Goal: Task Accomplishment & Management: Manage account settings

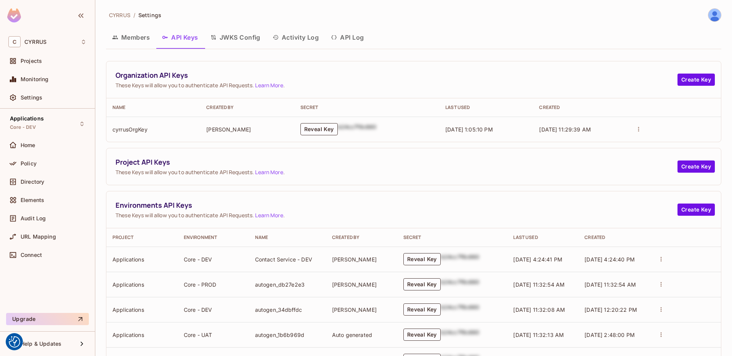
scroll to position [34, 0]
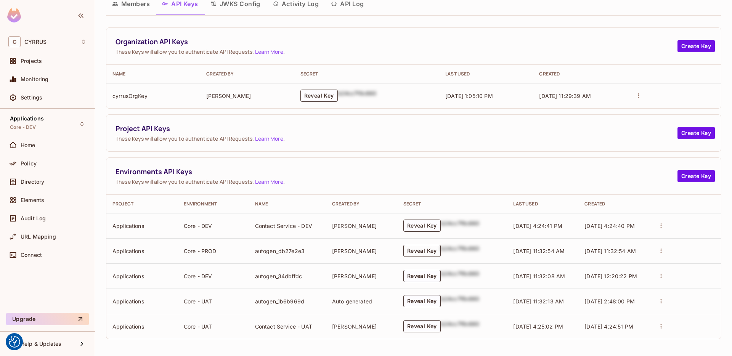
click at [427, 252] on button "Reveal Key" at bounding box center [421, 251] width 37 height 12
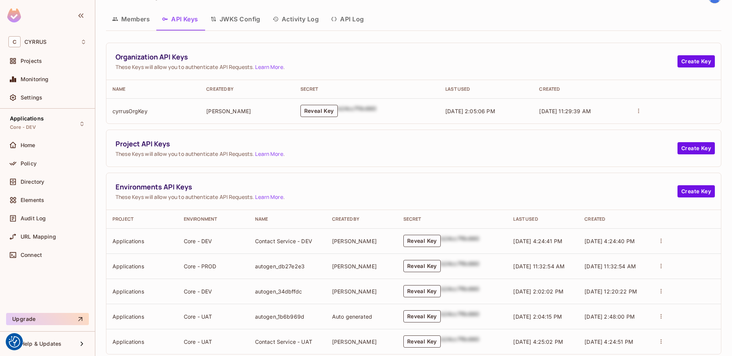
scroll to position [34, 0]
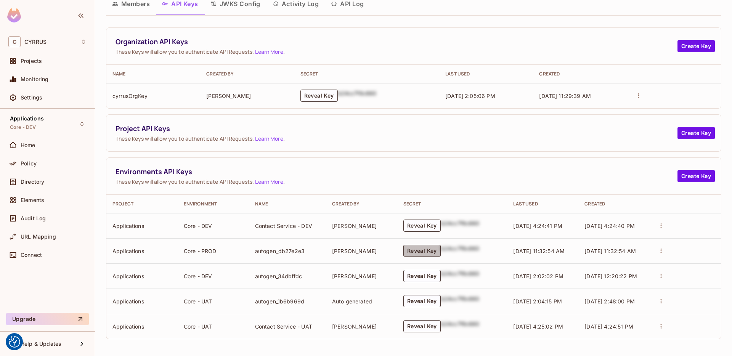
click at [426, 254] on button "Reveal Key" at bounding box center [421, 251] width 37 height 12
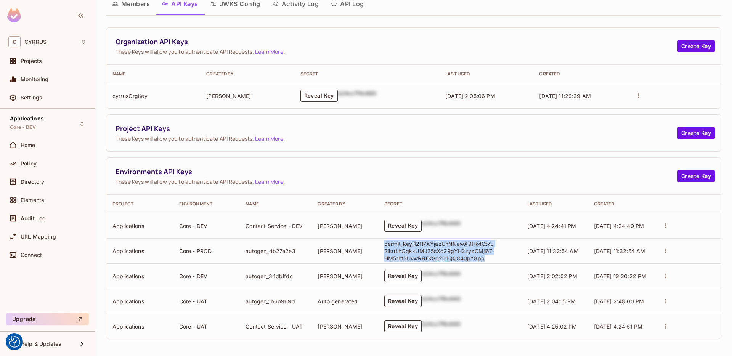
drag, startPoint x: 474, startPoint y: 258, endPoint x: 381, endPoint y: 246, distance: 94.3
click at [381, 246] on td "permit_key_12H7XYjazUhNNawX9Hk4GtxJSikuLhQqkxUMJ35sXo2RgYH2zyzCMji67HM5rht3UvwR…" at bounding box center [449, 250] width 143 height 25
copy p "permit_key_12H7XYjazUhNNawX9Hk4GtxJSikuLhQqkxUMJ35sXo2RgYH2zyzCMji67HM5rht3UvwR…"
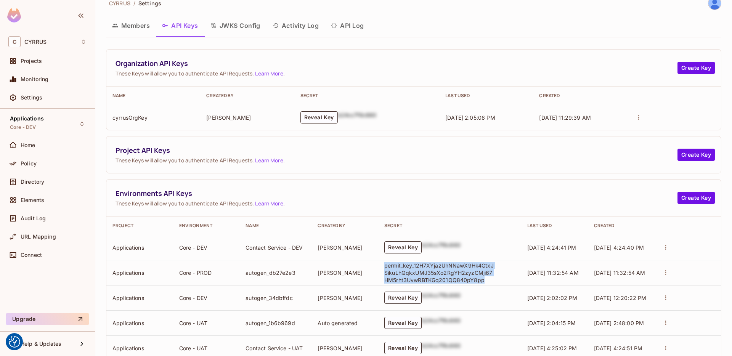
scroll to position [0, 0]
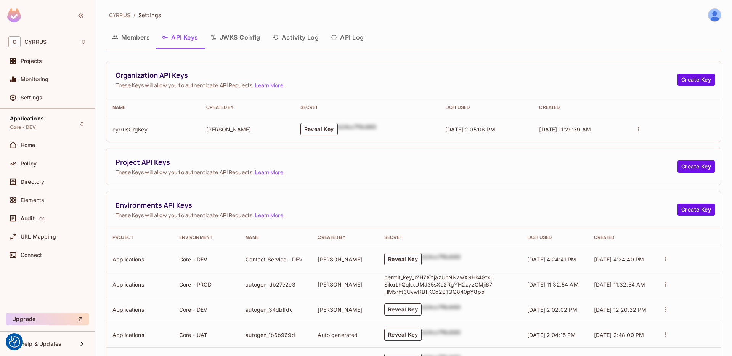
click at [328, 159] on span "Project API Keys" at bounding box center [397, 162] width 562 height 10
click at [319, 129] on button "Reveal Key" at bounding box center [318, 129] width 37 height 12
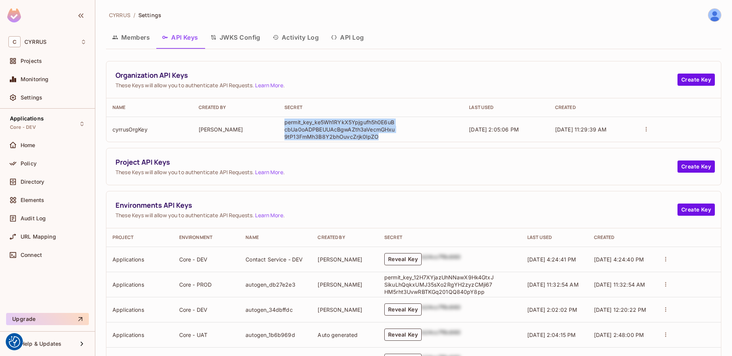
drag, startPoint x: 379, startPoint y: 138, endPoint x: 283, endPoint y: 123, distance: 97.2
click at [284, 124] on p "permit_key_ke5Wh1RYkX5Ypjgufh5h0E6uBcbUa0oADPBEUUAcBgwAZth3aVecmGHxu9tP13FmMh3B…" at bounding box center [339, 130] width 111 height 22
copy p "permit_key_ke5Wh1RYkX5Ypjgufh5h0E6uBcbUa0oADPBEUUAcBgwAZth3aVecmGHxu9tP13FmMh3B…"
